Goal: Find specific page/section: Find specific page/section

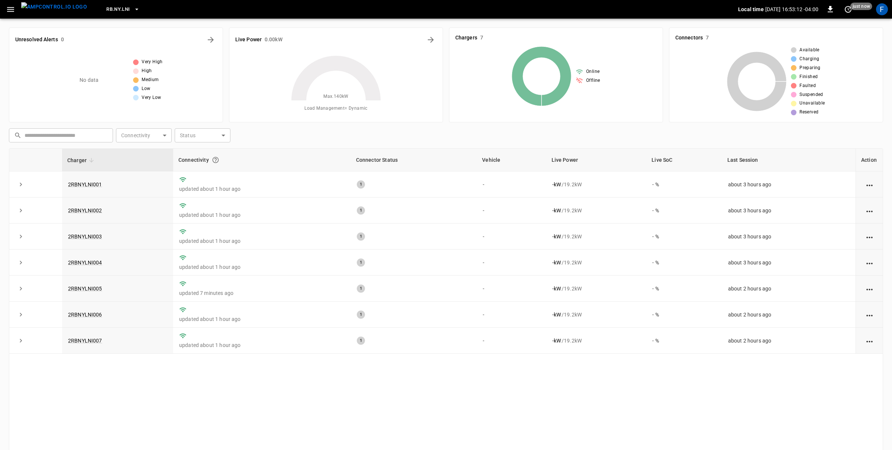
scroll to position [29, 0]
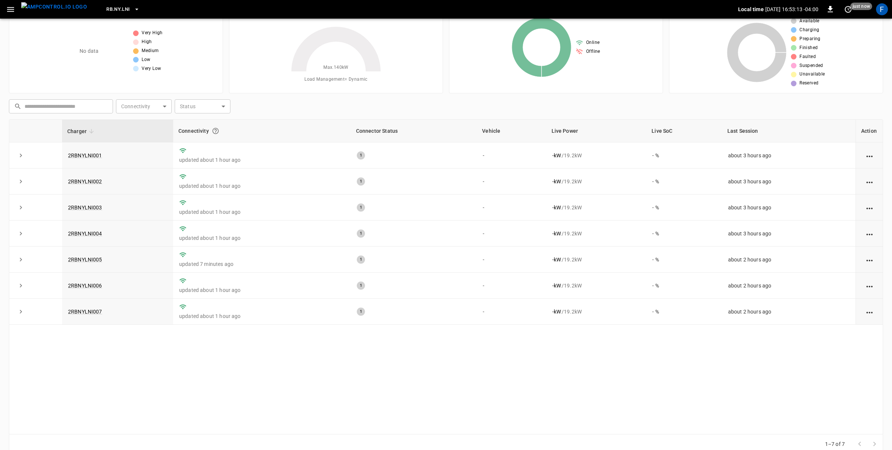
click at [878, 9] on div "F" at bounding box center [882, 9] width 12 height 12
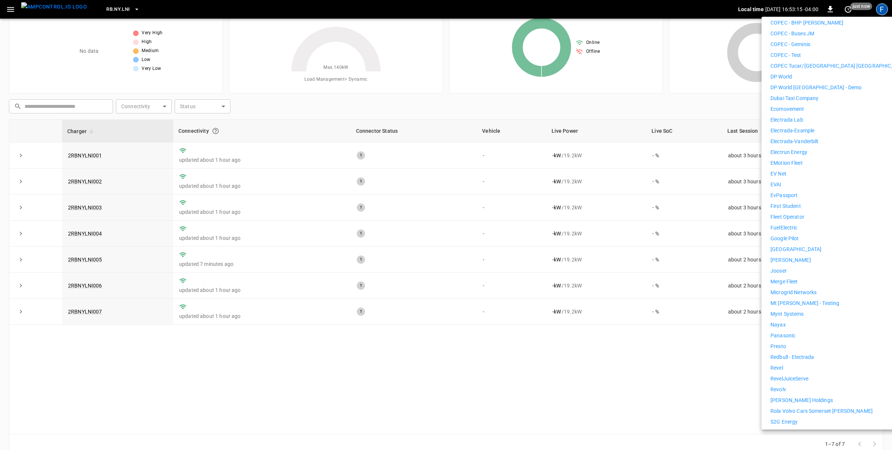
scroll to position [265, 0]
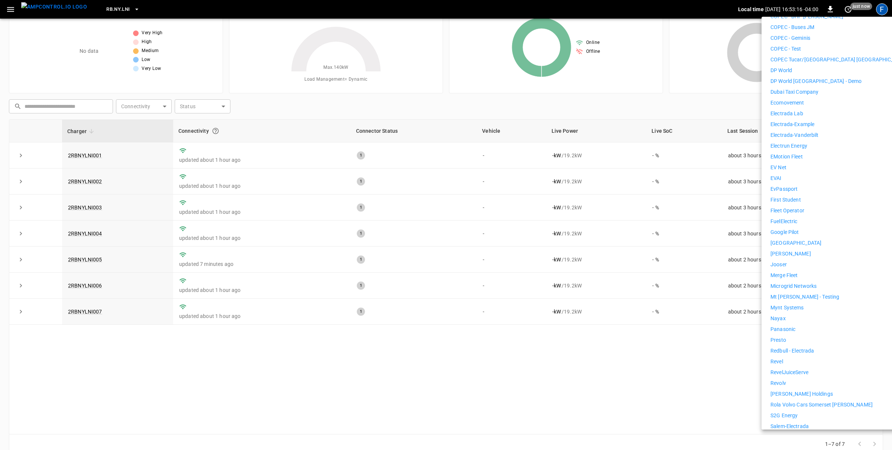
click at [794, 358] on li "Revel" at bounding box center [839, 362] width 137 height 8
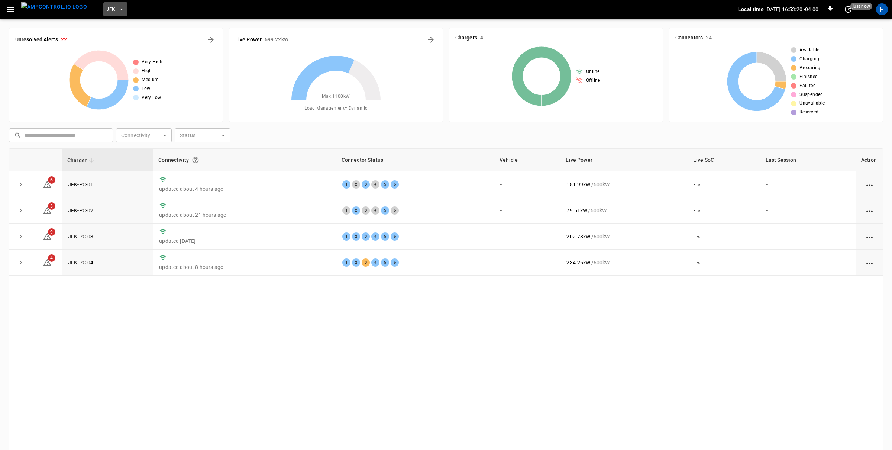
click at [118, 12] on icon "button" at bounding box center [121, 9] width 7 height 7
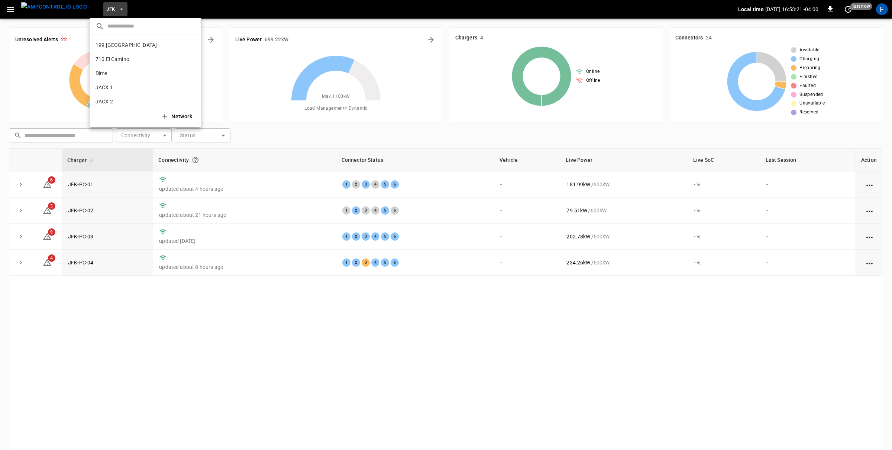
scroll to position [48, 0]
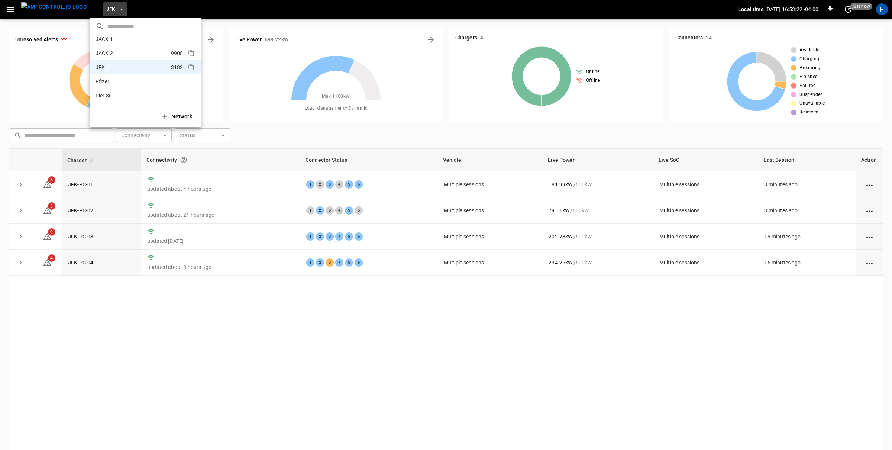
click at [125, 52] on p "JACX 2" at bounding box center [132, 52] width 72 height 7
